Goal: Task Accomplishment & Management: Manage account settings

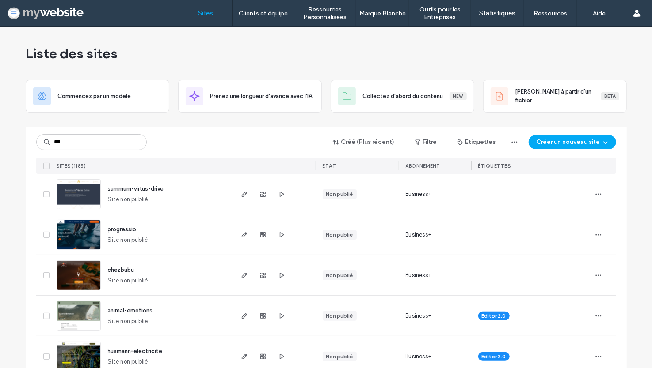
type input "***"
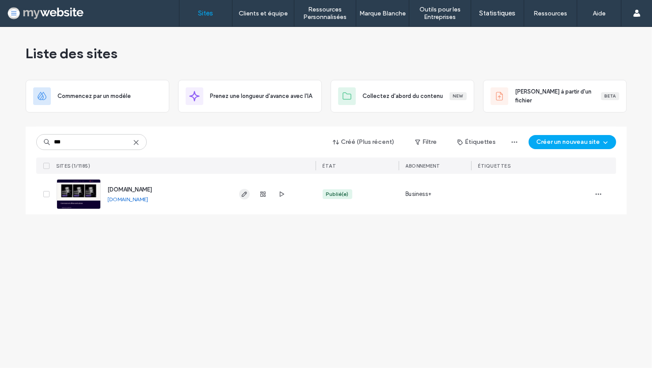
click at [239, 195] on span "button" at bounding box center [244, 194] width 11 height 11
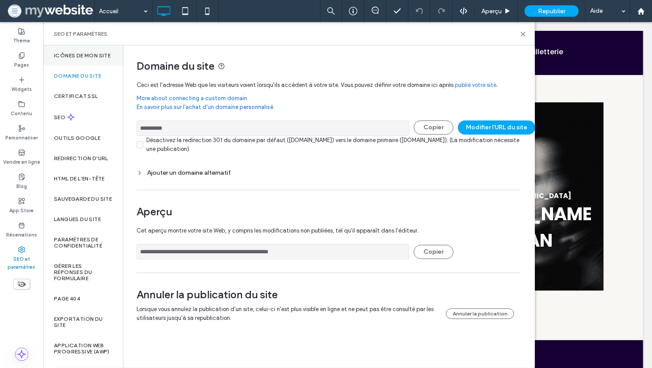
click at [70, 59] on label "Icônes de mon site" at bounding box center [82, 56] width 57 height 6
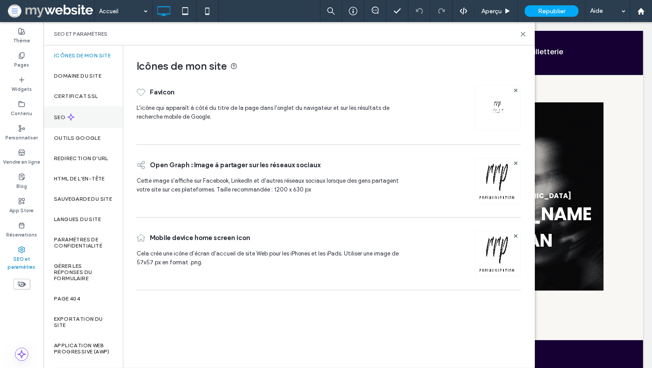
click at [82, 123] on div "SEO" at bounding box center [83, 117] width 80 height 22
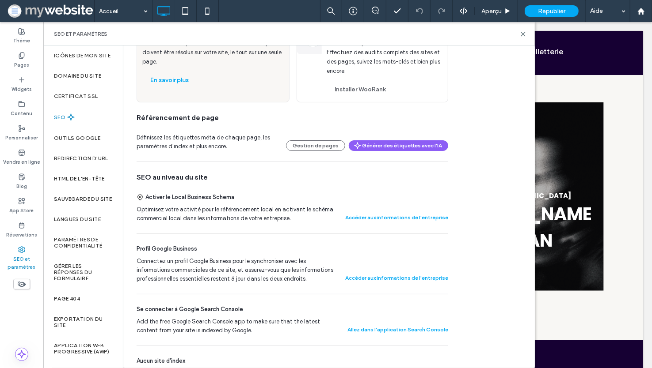
scroll to position [93, 0]
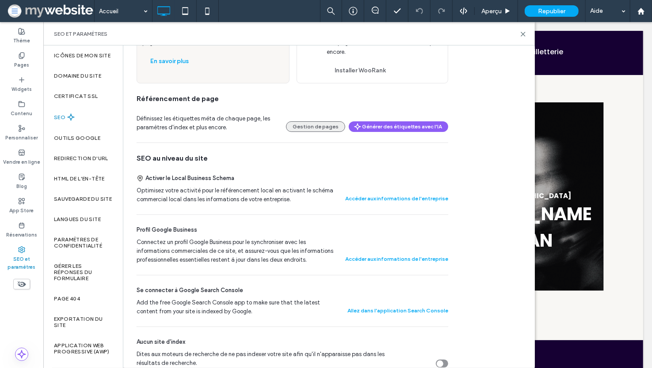
click at [330, 126] on button "Gestion de pages" at bounding box center [315, 126] width 59 height 11
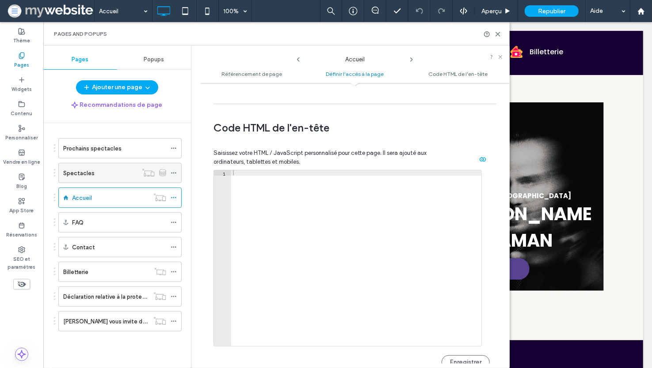
scroll to position [801, 0]
click at [134, 156] on div "Prochains spectacles" at bounding box center [114, 148] width 103 height 19
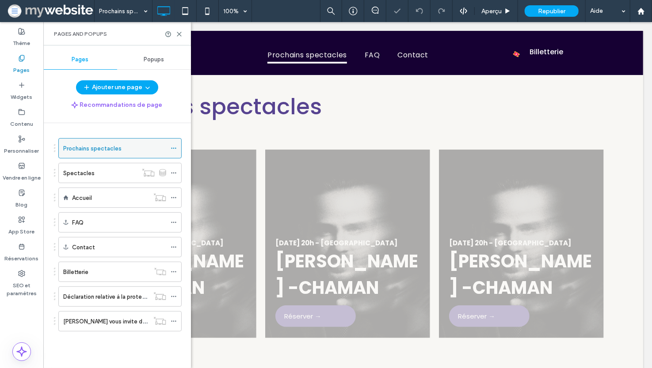
click at [174, 147] on icon at bounding box center [174, 148] width 6 height 6
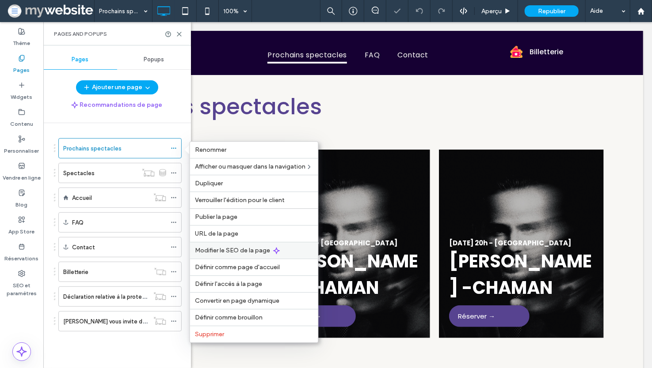
click at [227, 249] on span "Modifier le SEO de la page" at bounding box center [232, 251] width 75 height 8
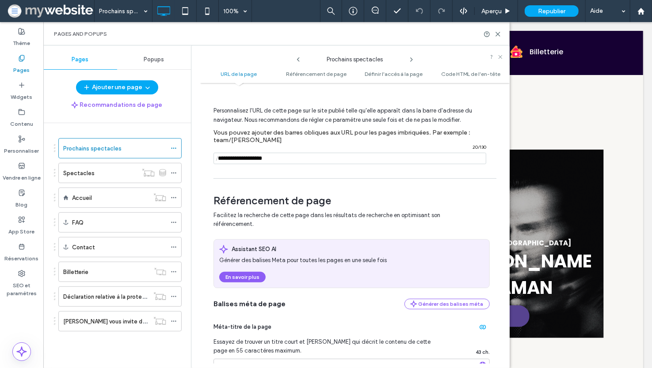
scroll to position [17, 0]
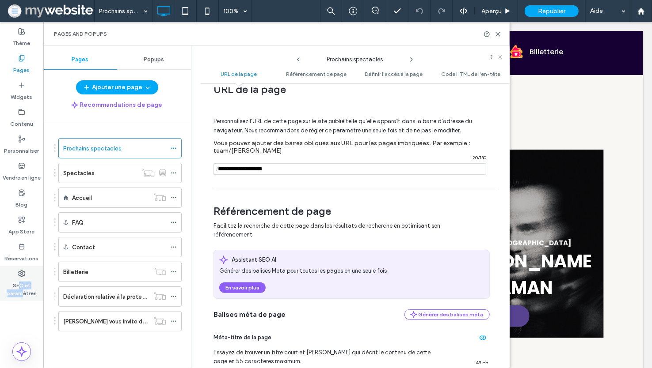
drag, startPoint x: 31, startPoint y: 289, endPoint x: 21, endPoint y: 290, distance: 10.2
click at [21, 290] on label "SEO et paramètres" at bounding box center [21, 287] width 43 height 20
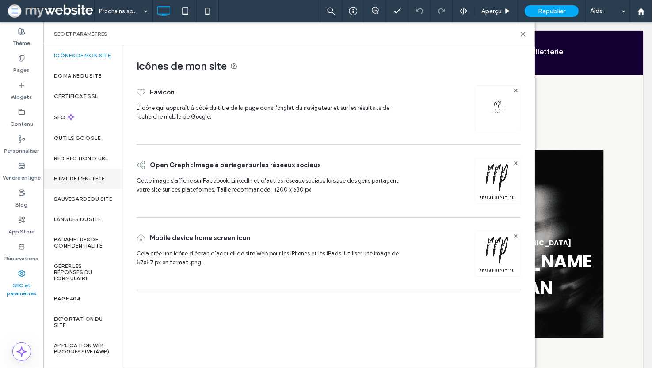
click at [78, 182] on label "HTML DE L'EN-TÊTE" at bounding box center [79, 179] width 51 height 6
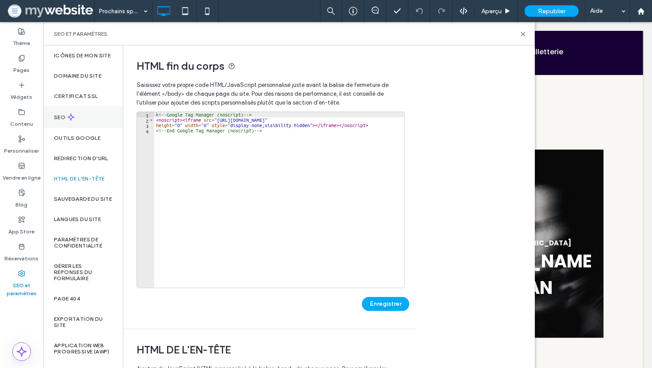
scroll to position [12, 0]
click at [86, 73] on label "Domaine du site" at bounding box center [77, 76] width 47 height 6
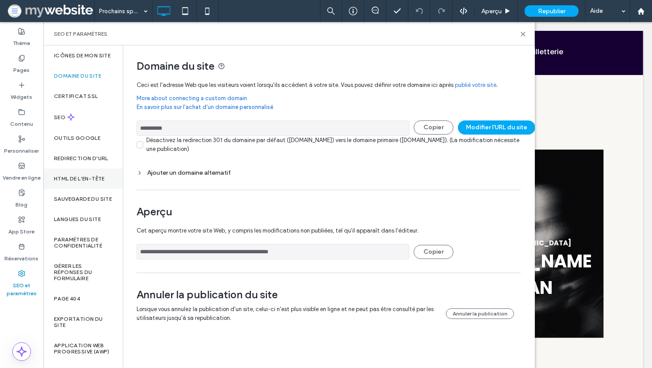
click at [87, 176] on label "HTML DE L'EN-TÊTE" at bounding box center [79, 179] width 51 height 6
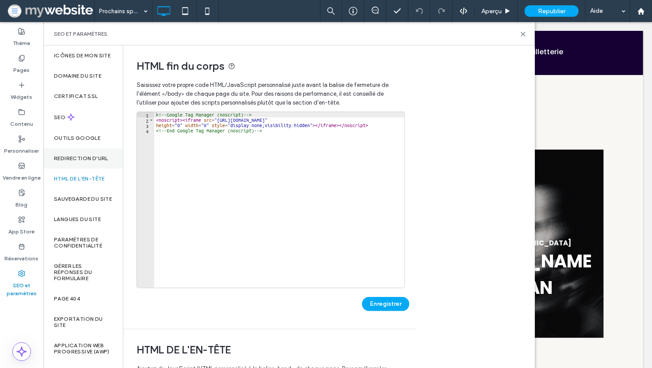
click at [87, 157] on div "Redirection d'URL" at bounding box center [83, 158] width 80 height 20
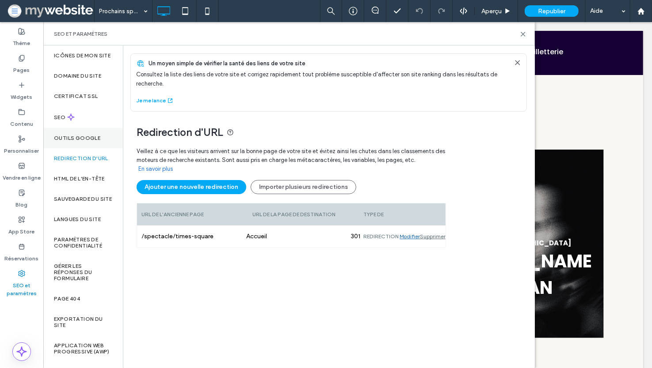
click at [85, 140] on div "Outils Google" at bounding box center [83, 138] width 80 height 20
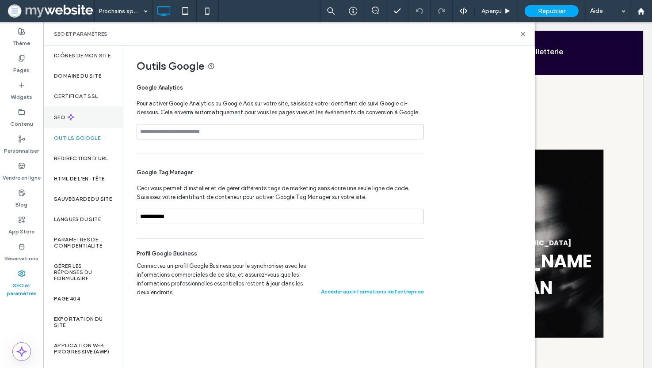
click at [83, 112] on div "SEO" at bounding box center [83, 117] width 80 height 22
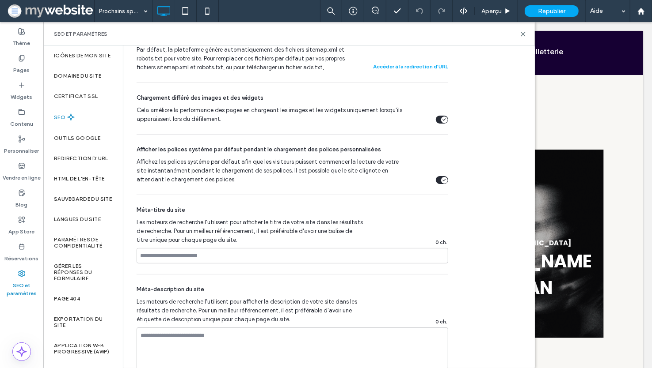
scroll to position [448, 0]
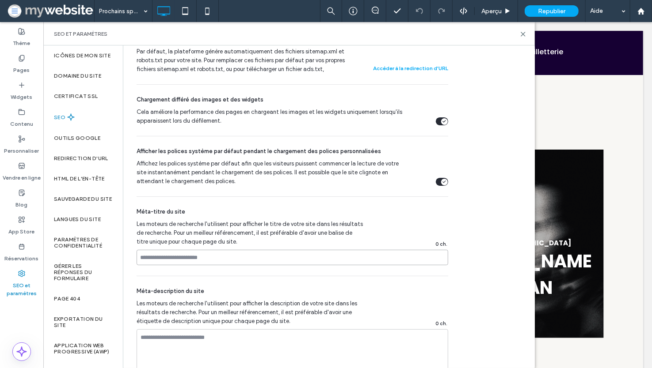
click at [202, 258] on input at bounding box center [291, 257] width 311 height 15
click at [156, 255] on input "**********" at bounding box center [291, 257] width 311 height 15
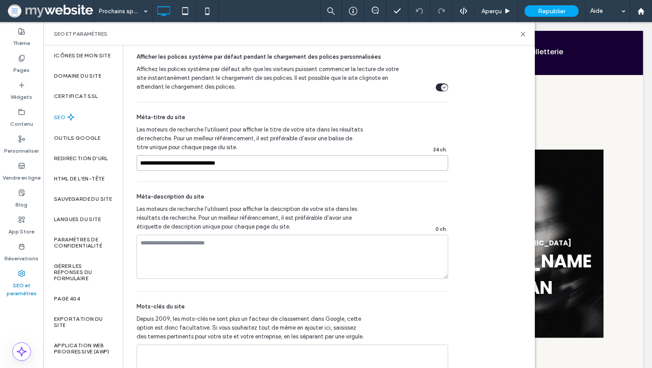
type input "**********"
click at [178, 257] on textarea at bounding box center [291, 257] width 311 height 44
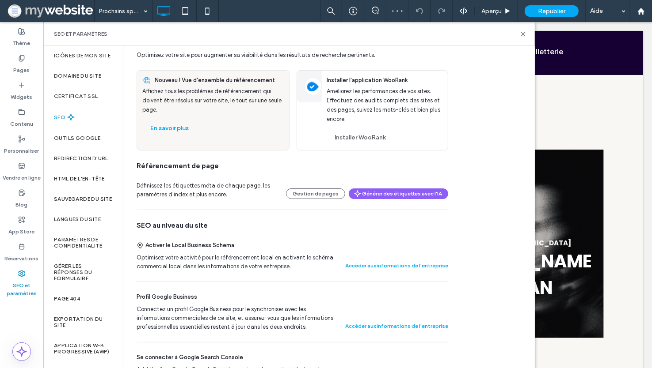
scroll to position [20, 0]
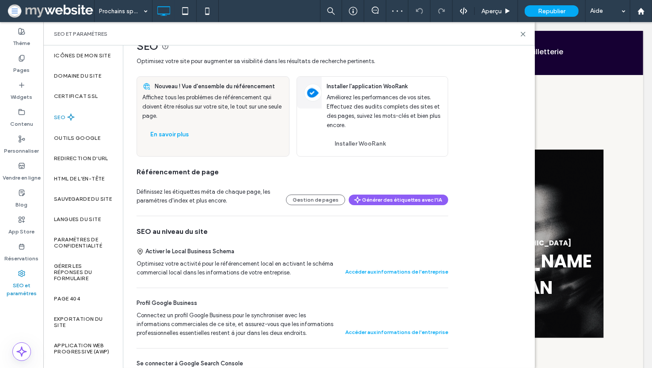
click at [522, 30] on div "SEO et paramètres" at bounding box center [288, 33] width 491 height 23
click at [520, 30] on div "SEO et paramètres" at bounding box center [288, 33] width 491 height 23
drag, startPoint x: 479, startPoint y: 11, endPoint x: 522, endPoint y: 33, distance: 48.6
click at [522, 33] on icon at bounding box center [522, 34] width 7 height 7
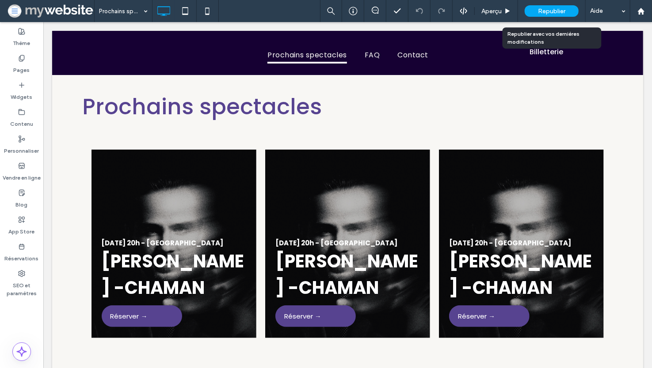
click at [546, 10] on span "Republier" at bounding box center [551, 12] width 27 height 8
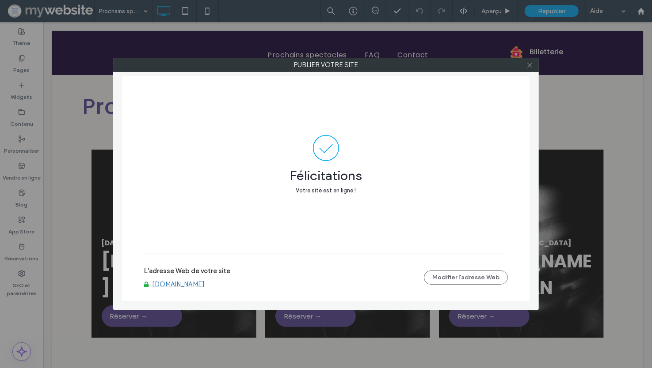
click at [528, 65] on icon at bounding box center [529, 65] width 7 height 7
